Goal: Information Seeking & Learning: Understand process/instructions

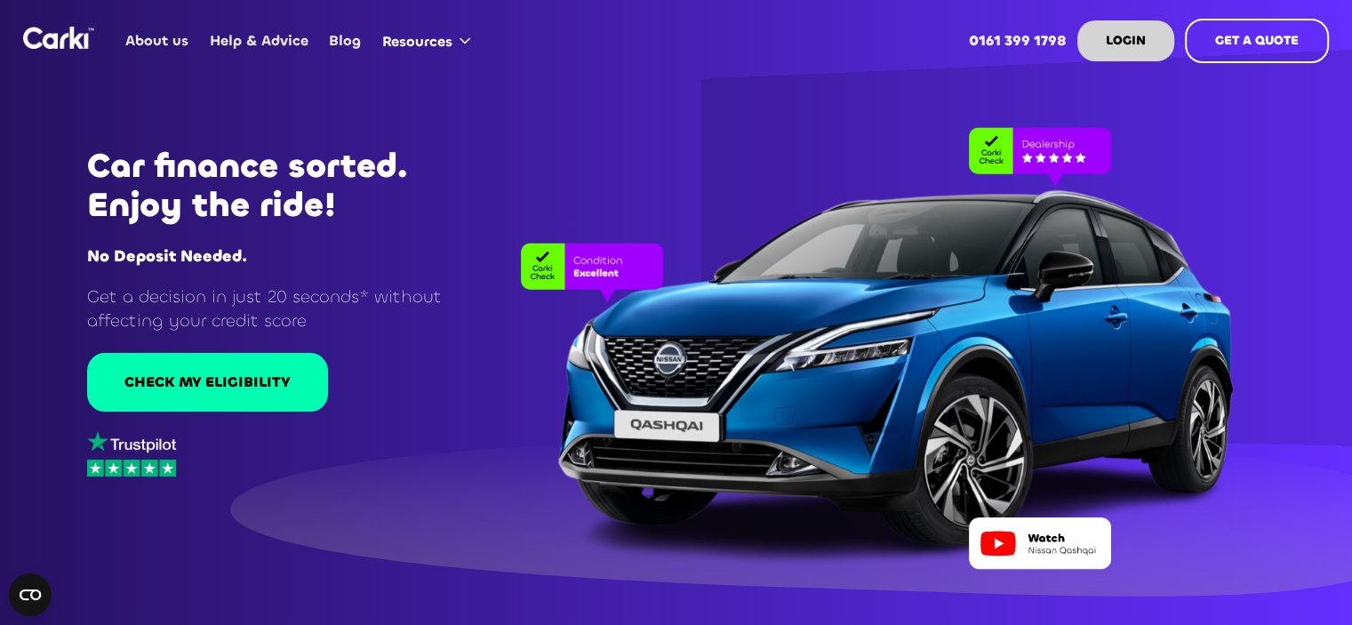
click at [149, 36] on link "About us" at bounding box center [158, 40] width 84 height 69
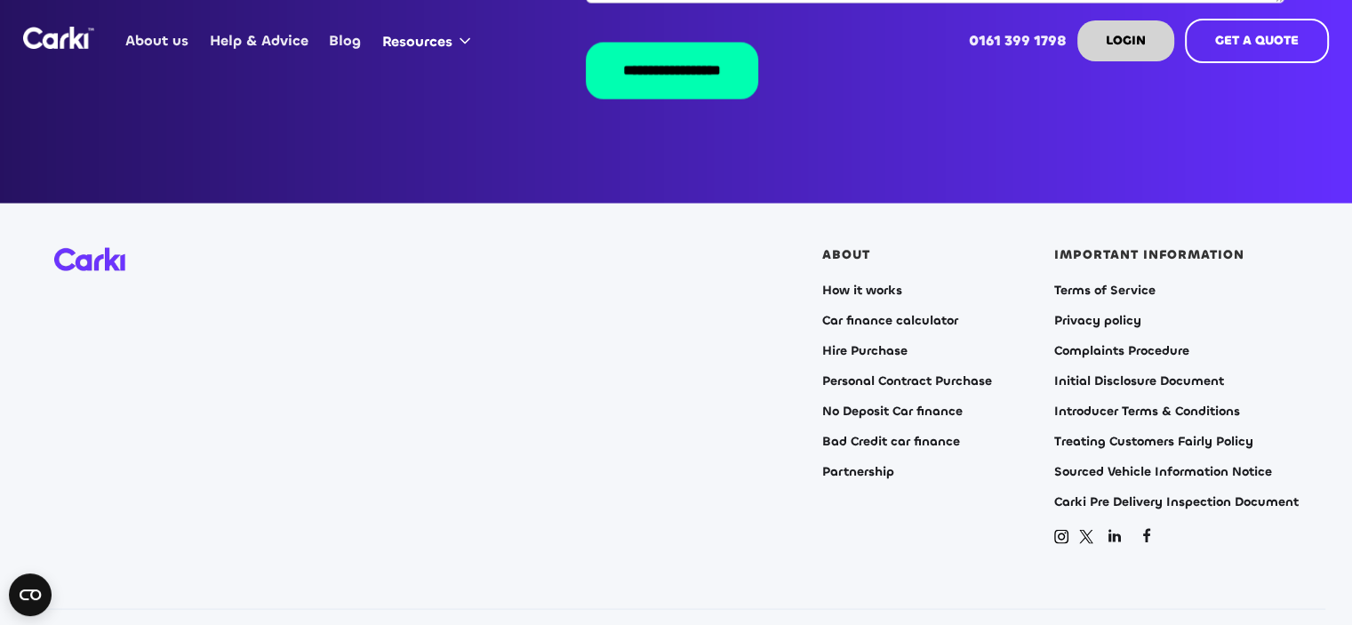
scroll to position [3604, 0]
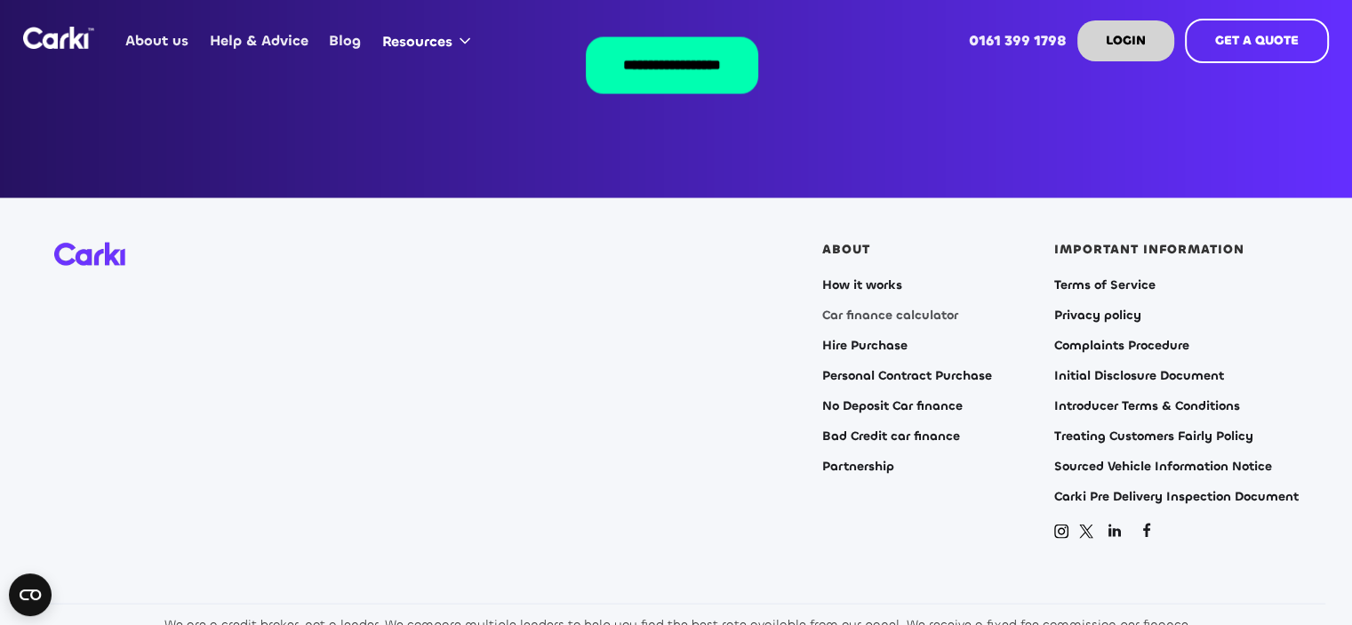
click at [869, 308] on link "Car finance calculator" at bounding box center [890, 315] width 136 height 14
